Goal: Task Accomplishment & Management: Use online tool/utility

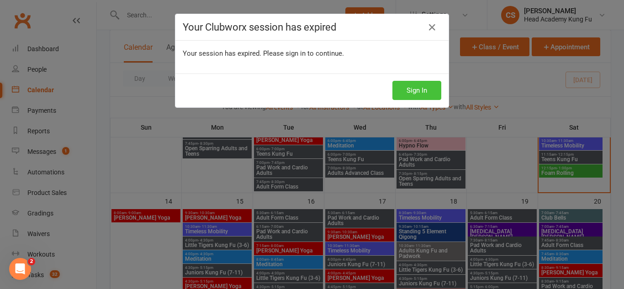
click at [418, 90] on button "Sign In" at bounding box center [417, 90] width 49 height 19
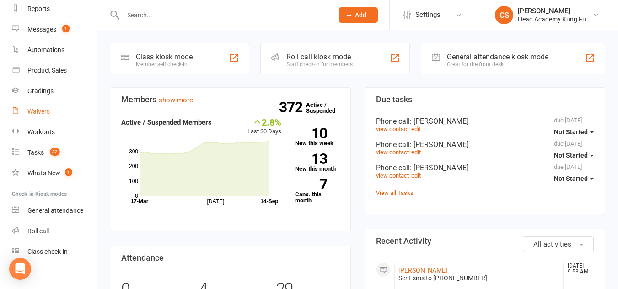
scroll to position [130, 0]
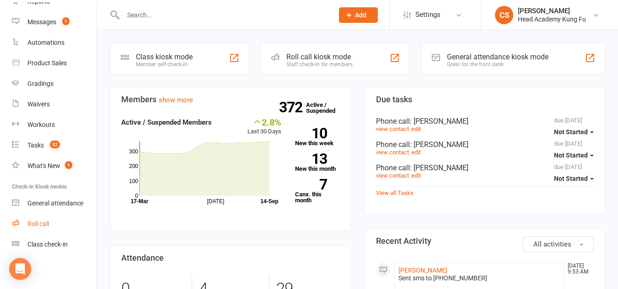
click at [38, 224] on div "Roll call" at bounding box center [37, 223] width 21 height 7
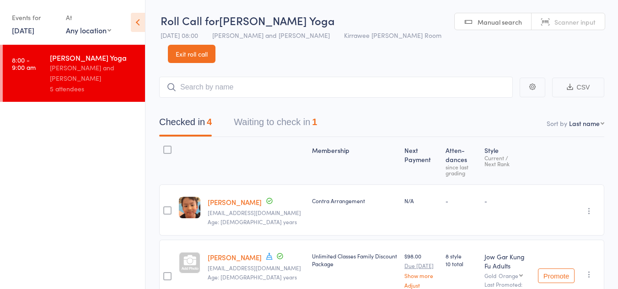
click at [272, 120] on button "Waiting to check in 1" at bounding box center [275, 124] width 83 height 24
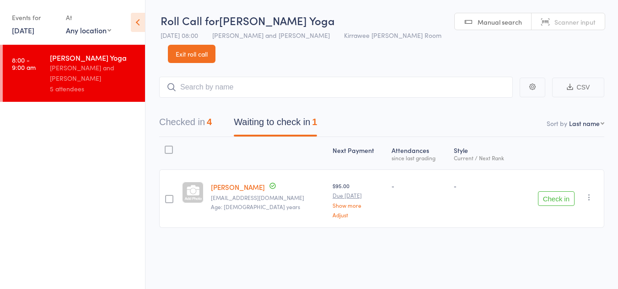
click at [555, 198] on button "Check in" at bounding box center [556, 199] width 37 height 15
